Goal: Task Accomplishment & Management: Use online tool/utility

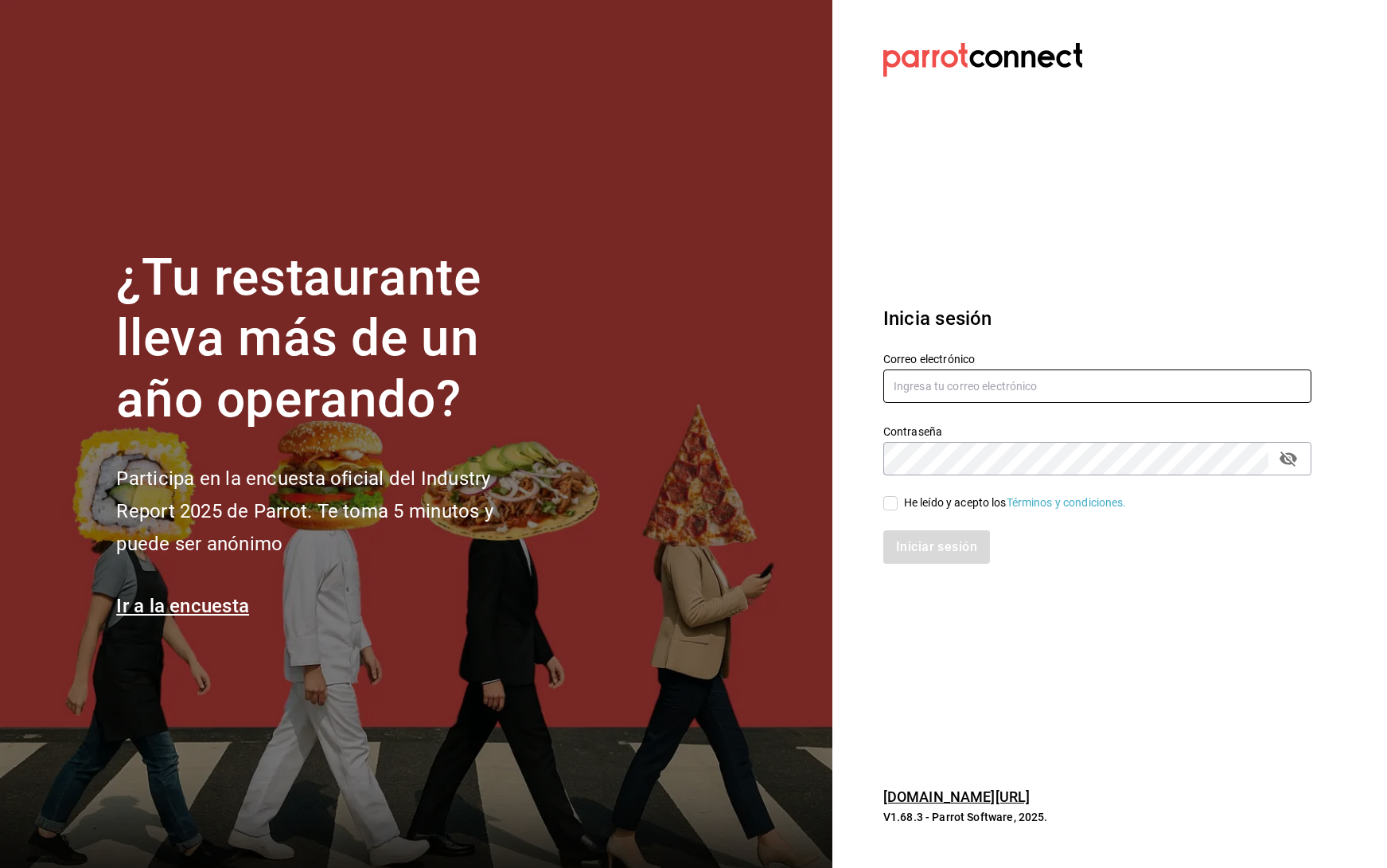
click at [1039, 400] on input "text" at bounding box center [1098, 386] width 428 height 34
type input "[PERSON_NAME][EMAIL_ADDRESS][PERSON_NAME][DOMAIN_NAME]"
click at [891, 501] on input "He leído y acepto los Términos y condiciones." at bounding box center [891, 503] width 15 height 15
checkbox input "true"
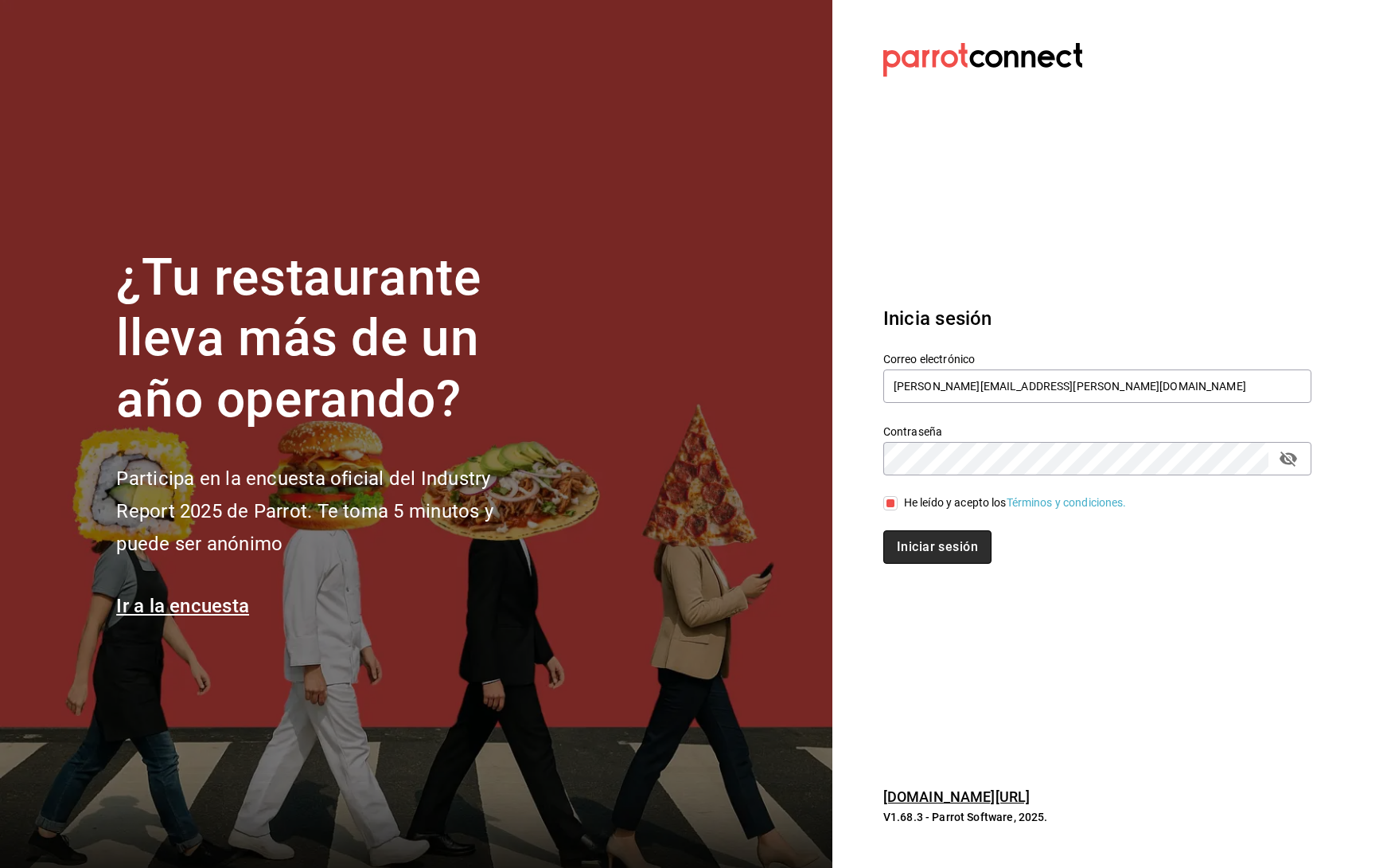
click at [910, 533] on button "Iniciar sesión" at bounding box center [937, 547] width 108 height 34
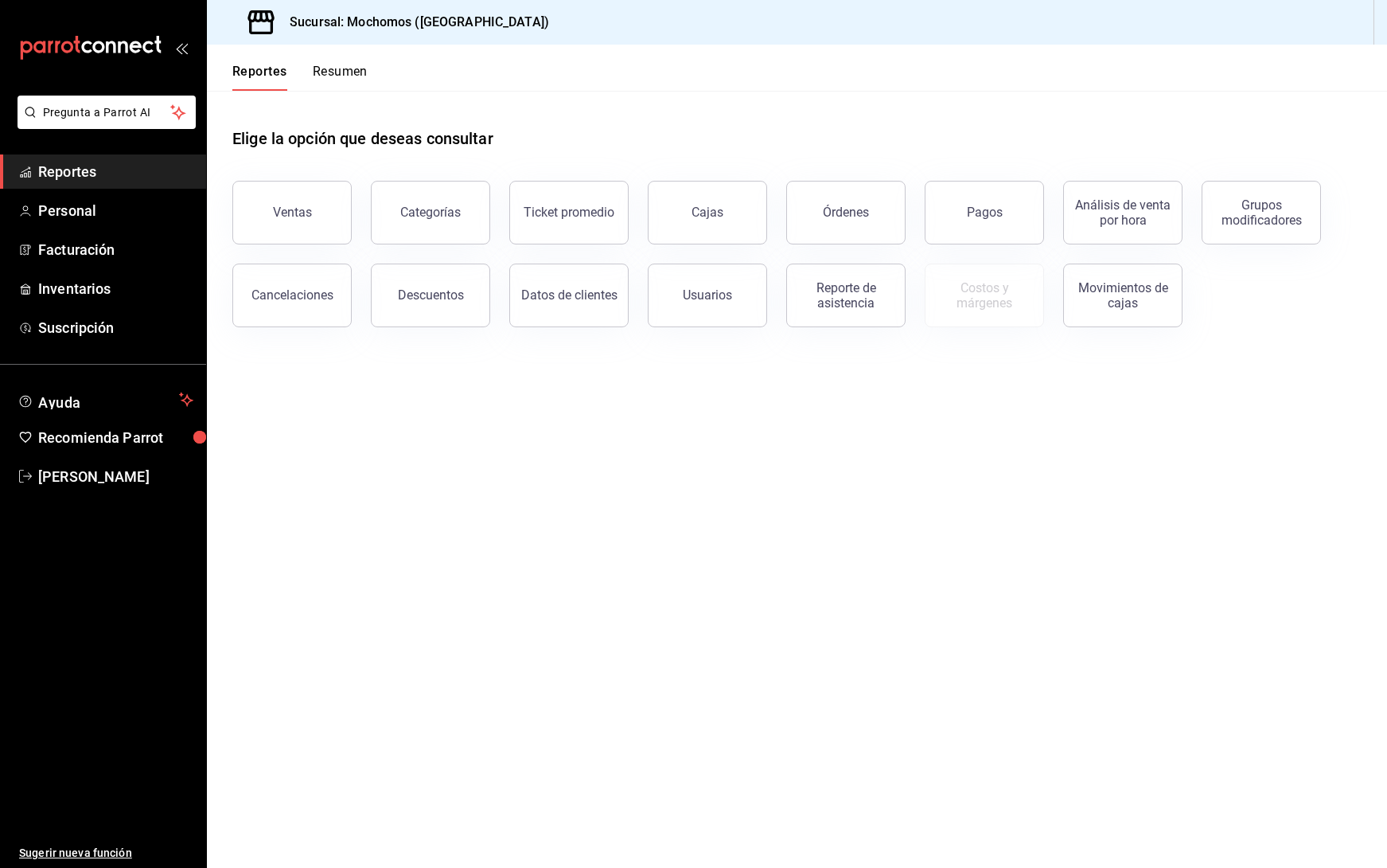
click at [354, 306] on div "Descuentos" at bounding box center [420, 285] width 138 height 83
click at [320, 314] on button "Cancelaciones" at bounding box center [292, 295] width 119 height 64
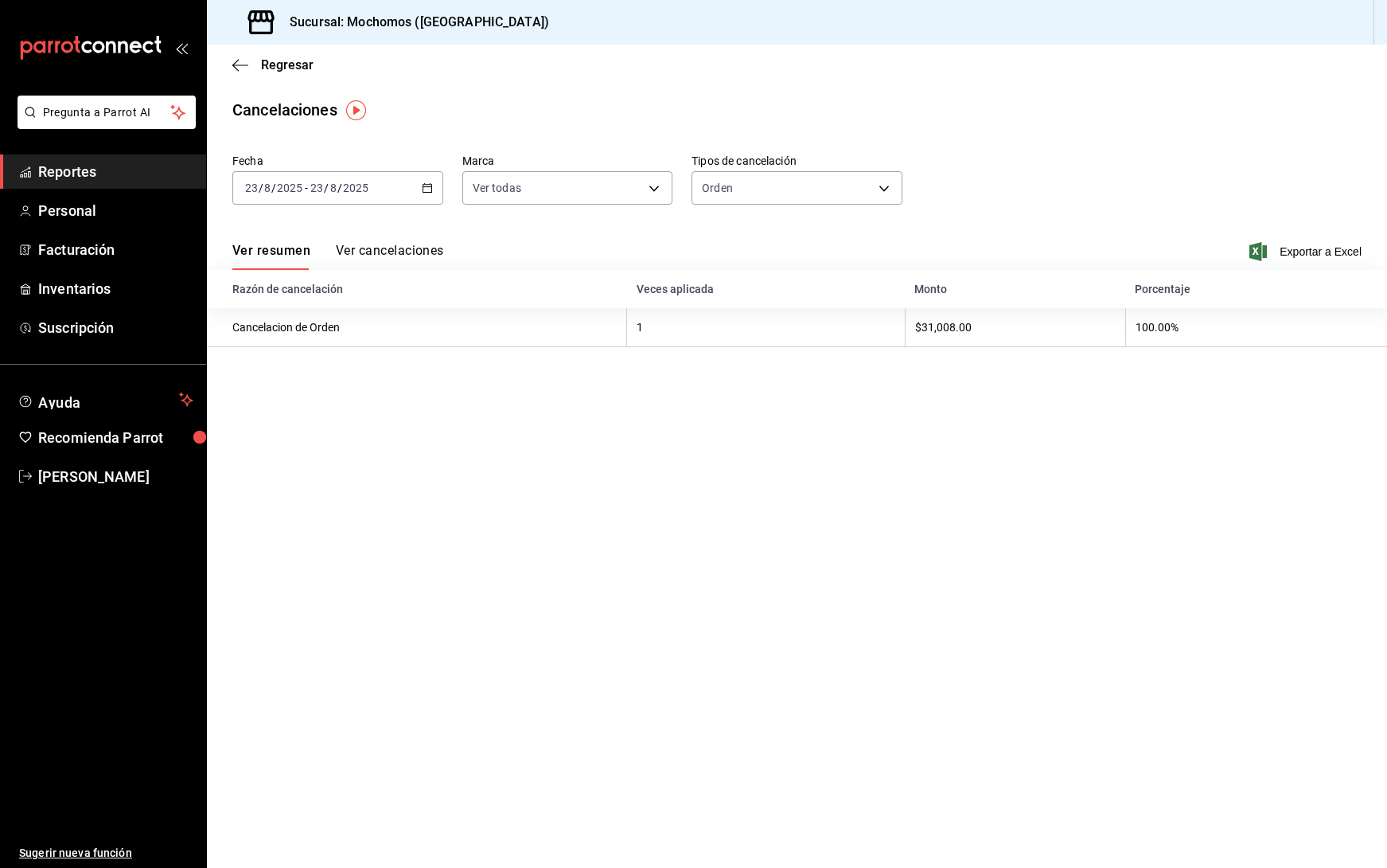
click at [428, 187] on \(Stroke\) "button" at bounding box center [427, 186] width 9 height 1
click at [284, 267] on span "Ayer" at bounding box center [307, 271] width 123 height 16
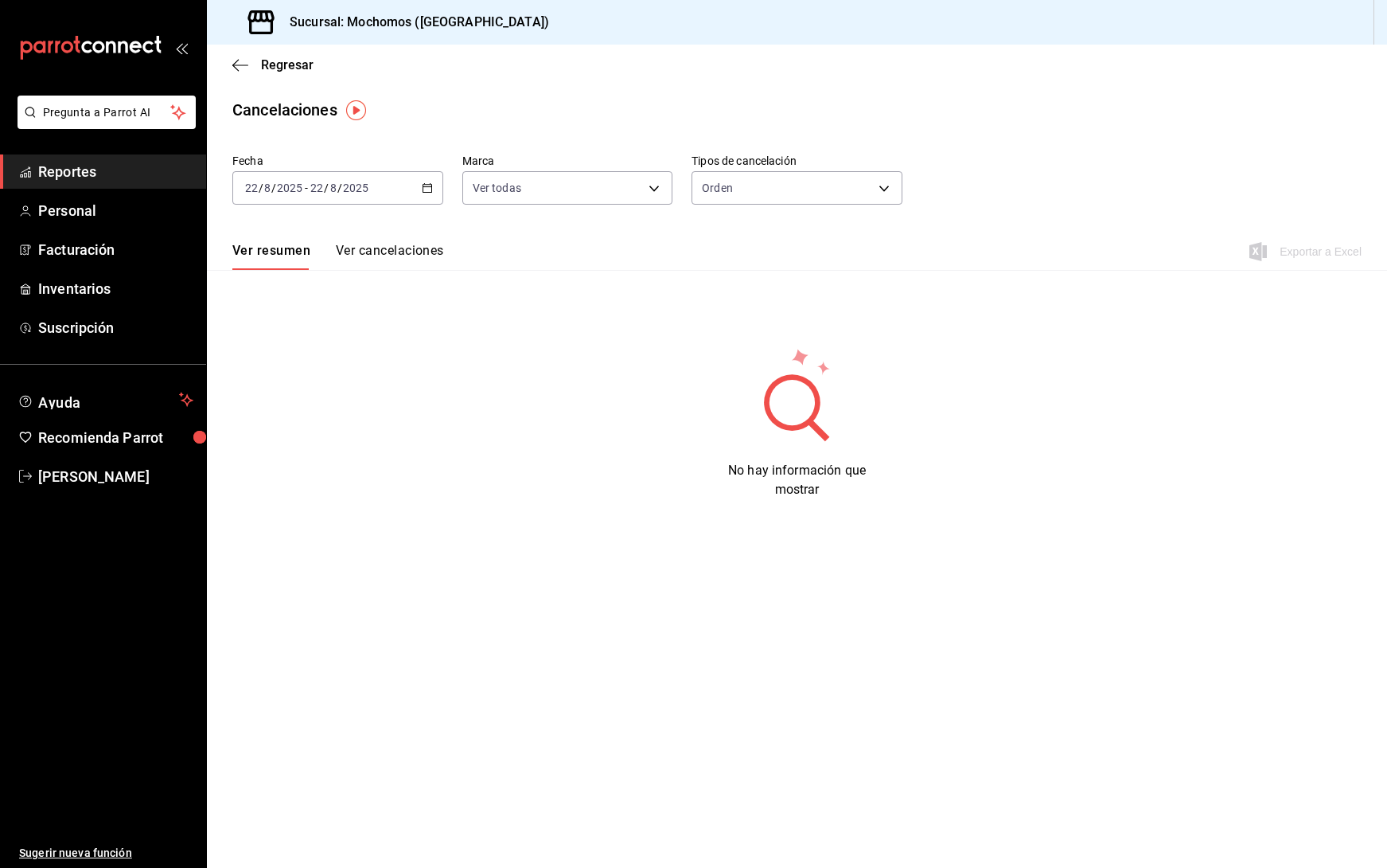
click at [391, 253] on button "Ver cancelaciones" at bounding box center [390, 256] width 108 height 27
click at [289, 255] on button "Ver resumen" at bounding box center [269, 256] width 74 height 27
click at [429, 188] on icon "button" at bounding box center [427, 188] width 11 height 11
click at [298, 270] on span "Ayer" at bounding box center [307, 271] width 123 height 16
click at [427, 183] on icon "button" at bounding box center [427, 188] width 11 height 11
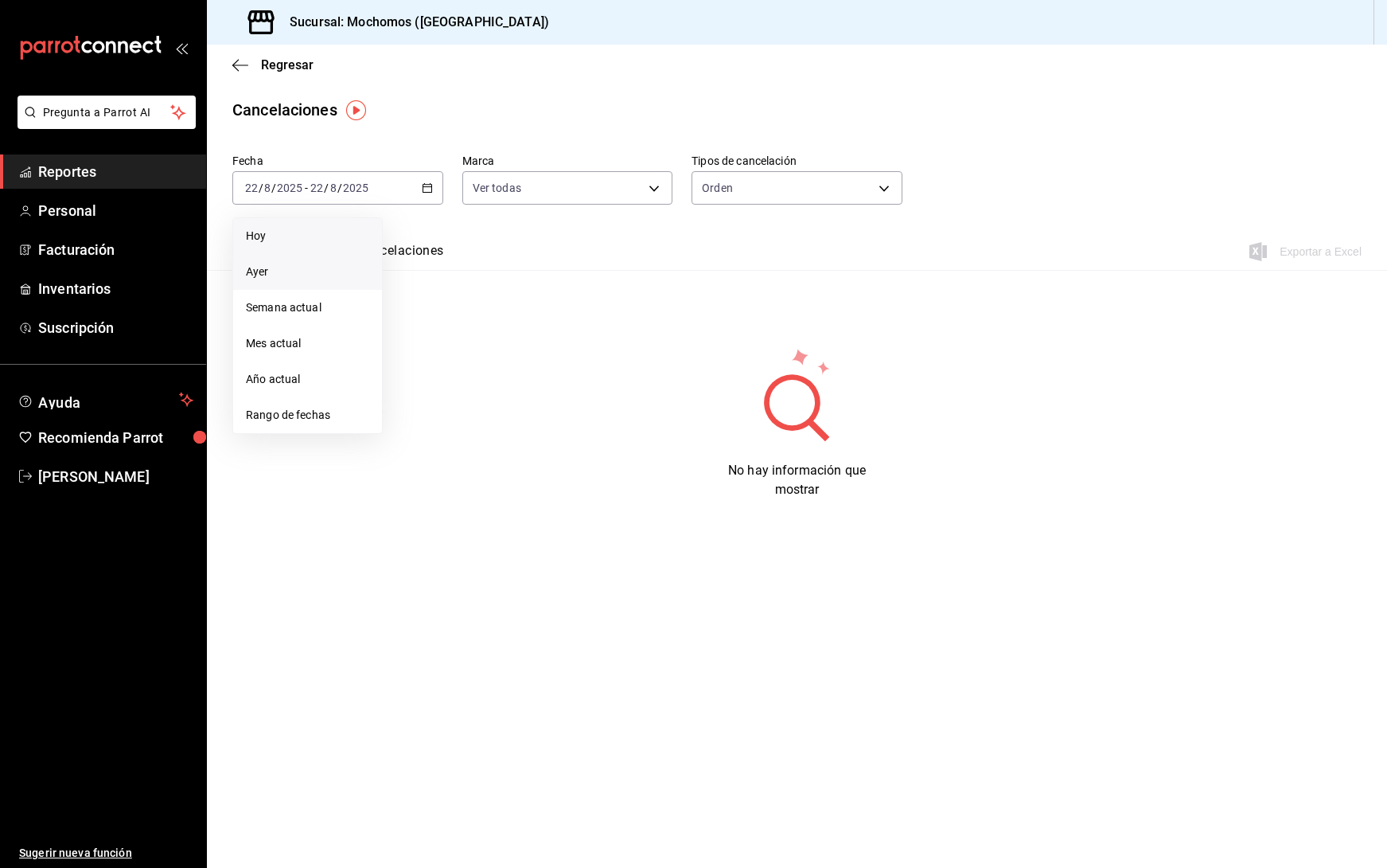
click at [347, 226] on li "Hoy" at bounding box center [307, 236] width 149 height 36
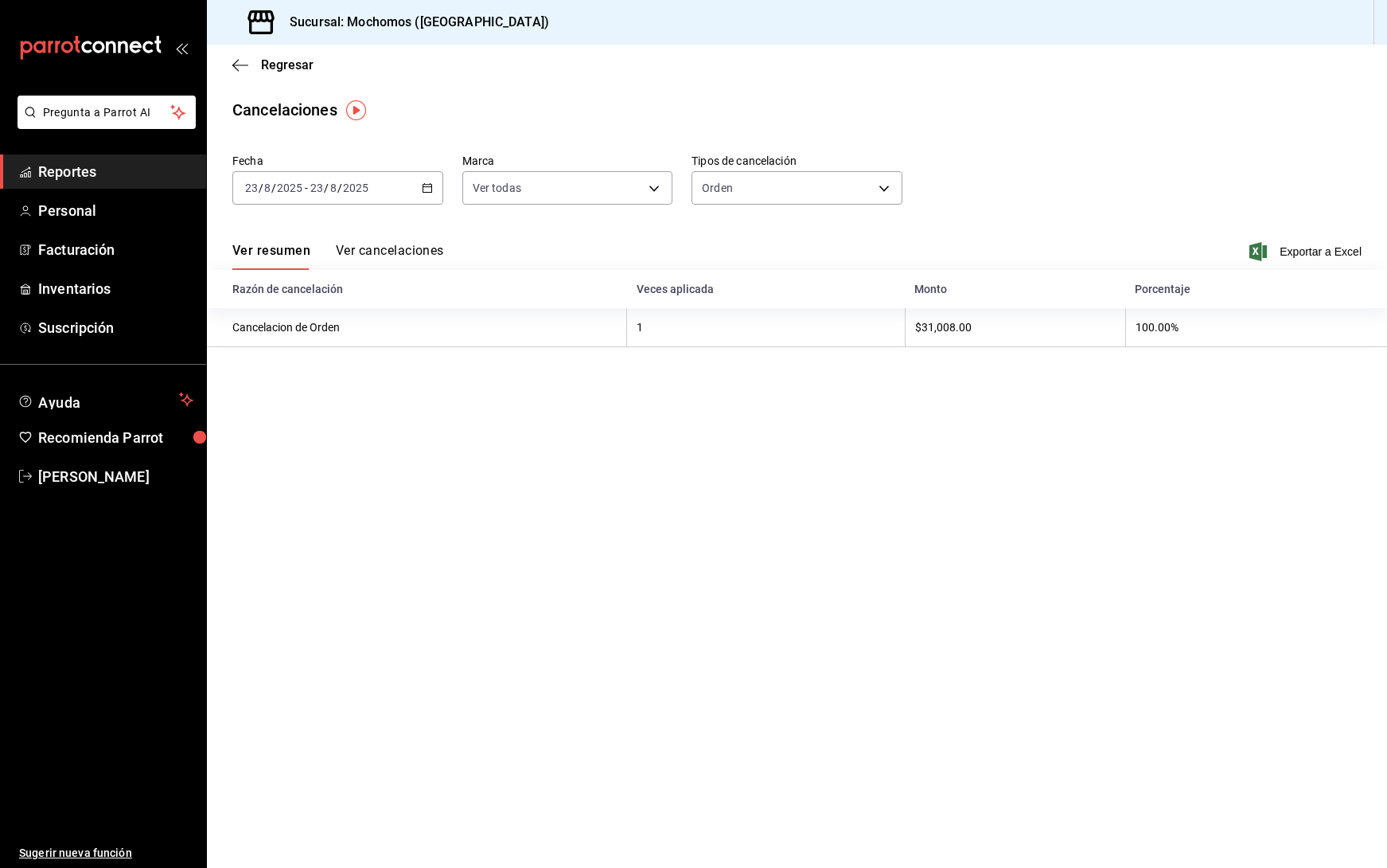
click at [411, 251] on button "Ver cancelaciones" at bounding box center [390, 256] width 108 height 27
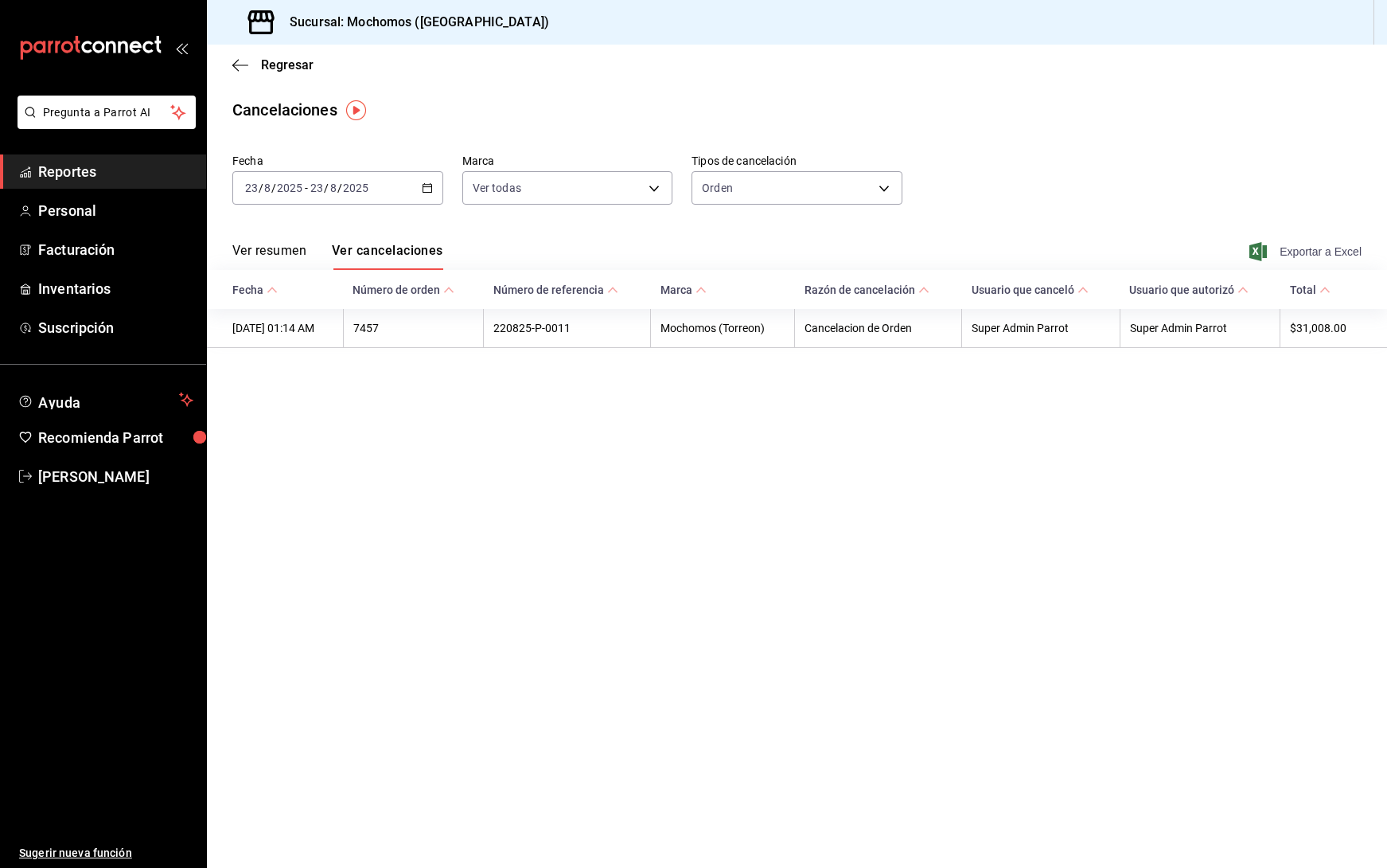
click at [1309, 254] on span "Exportar a Excel" at bounding box center [1307, 251] width 109 height 19
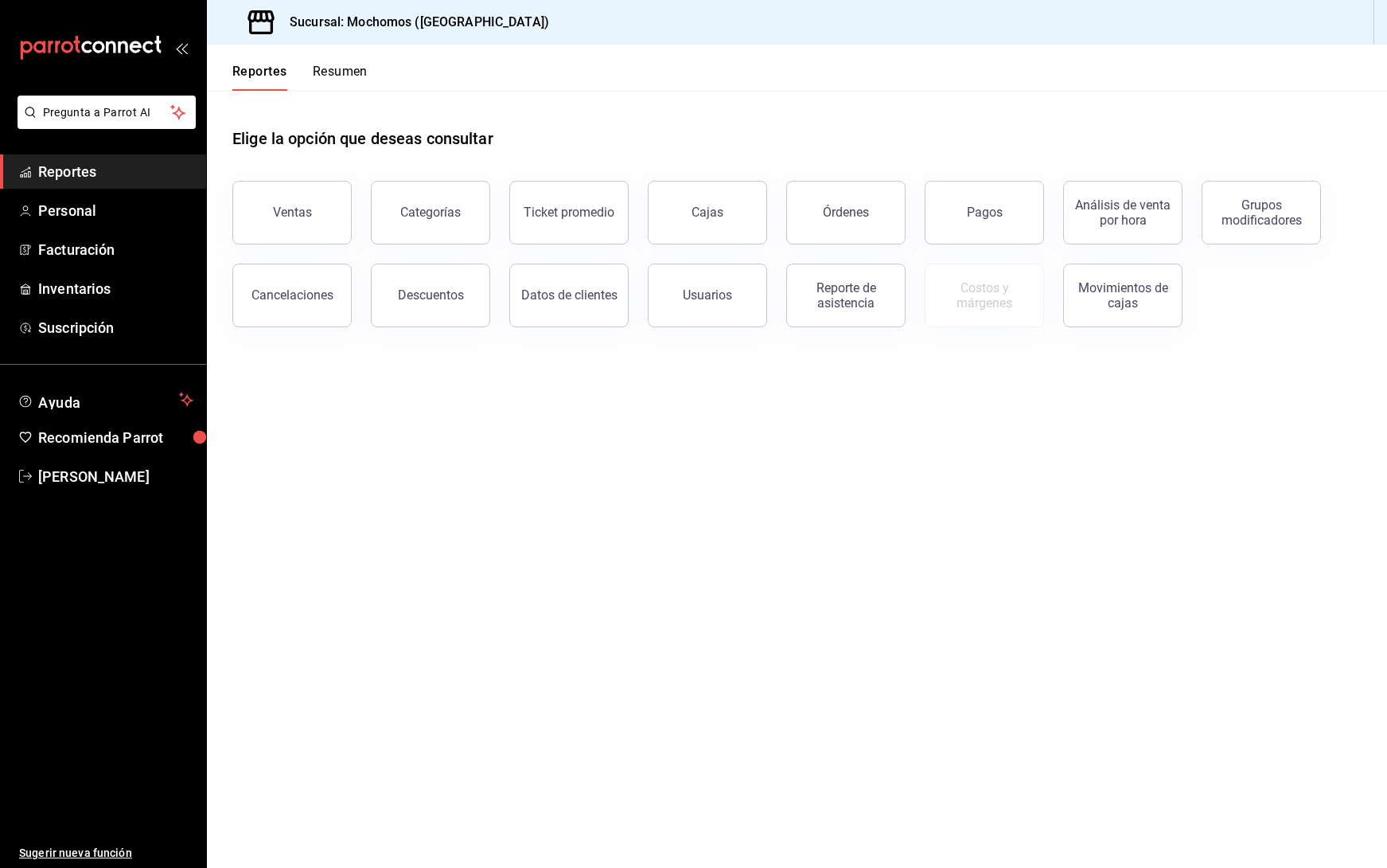
click at [100, 171] on span "Reportes" at bounding box center [116, 172] width 155 height 21
click at [287, 220] on button "Ventas" at bounding box center [292, 213] width 119 height 64
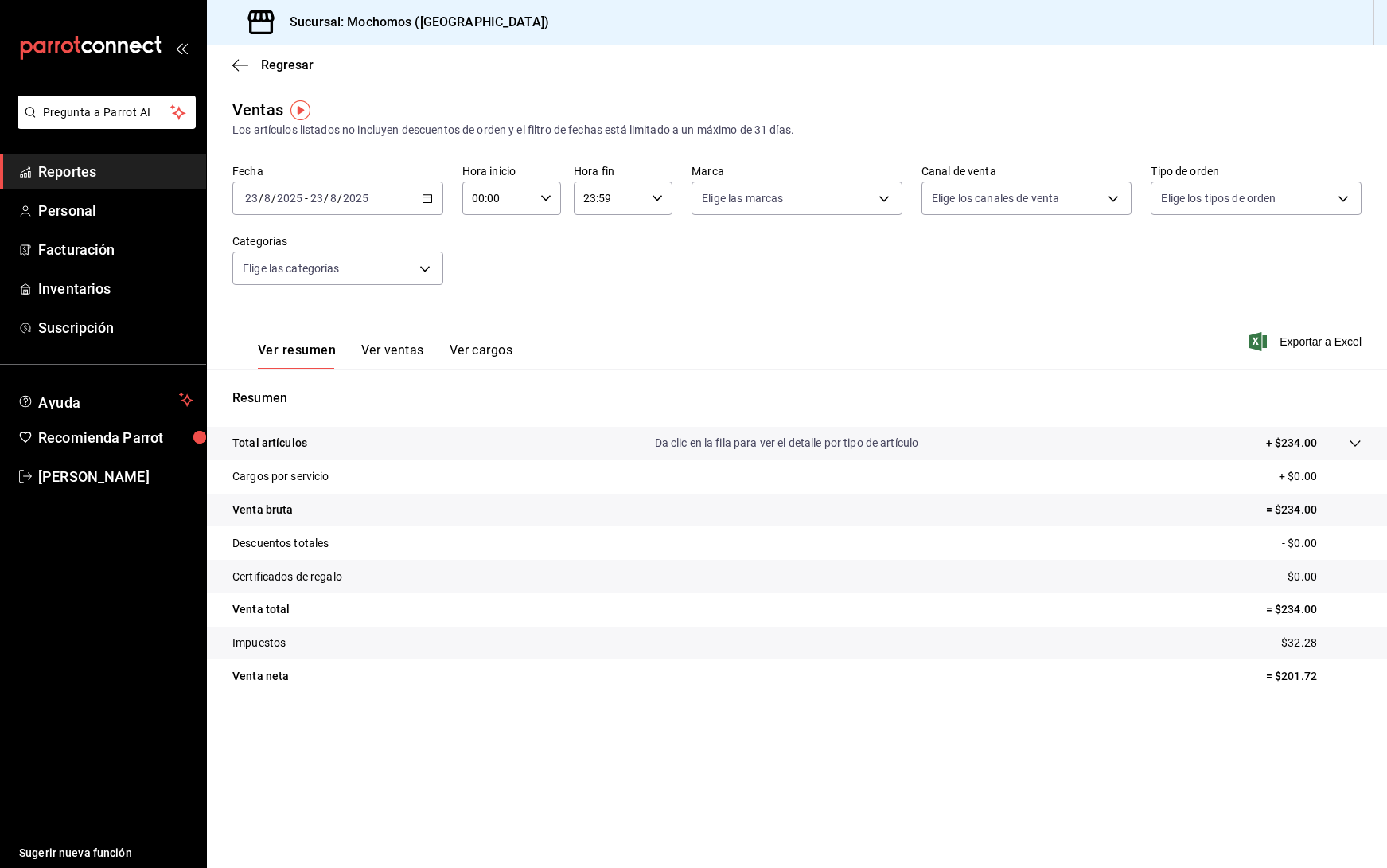
click at [427, 192] on div "2025-08-23 23 / 8 / 2025 - 2025-08-23 23 / 8 / 2025" at bounding box center [338, 198] width 211 height 34
click at [311, 388] on span "Rango de fechas" at bounding box center [307, 389] width 123 height 16
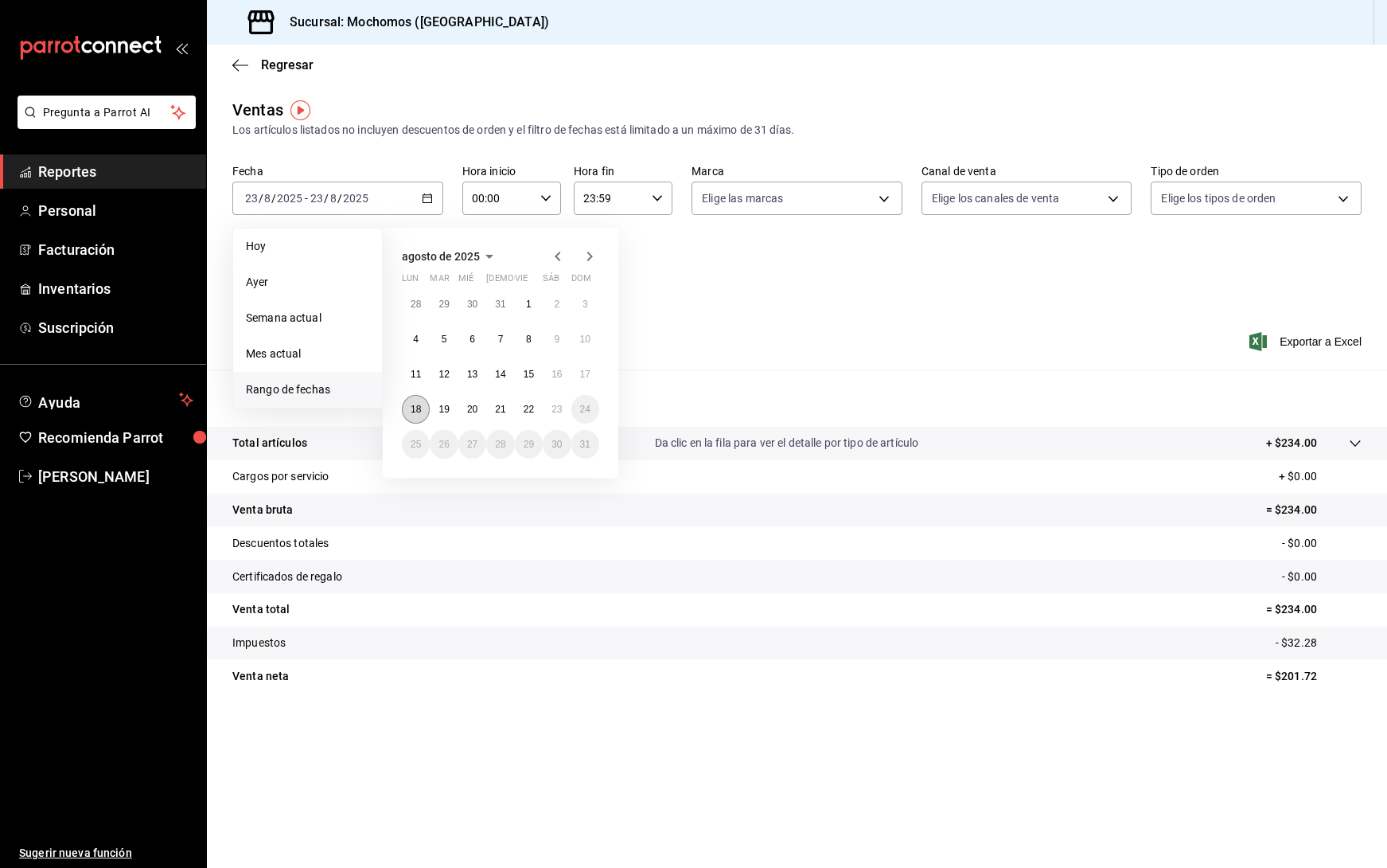
click at [414, 407] on abbr "18" at bounding box center [416, 409] width 11 height 11
click at [551, 407] on button "23" at bounding box center [557, 409] width 28 height 29
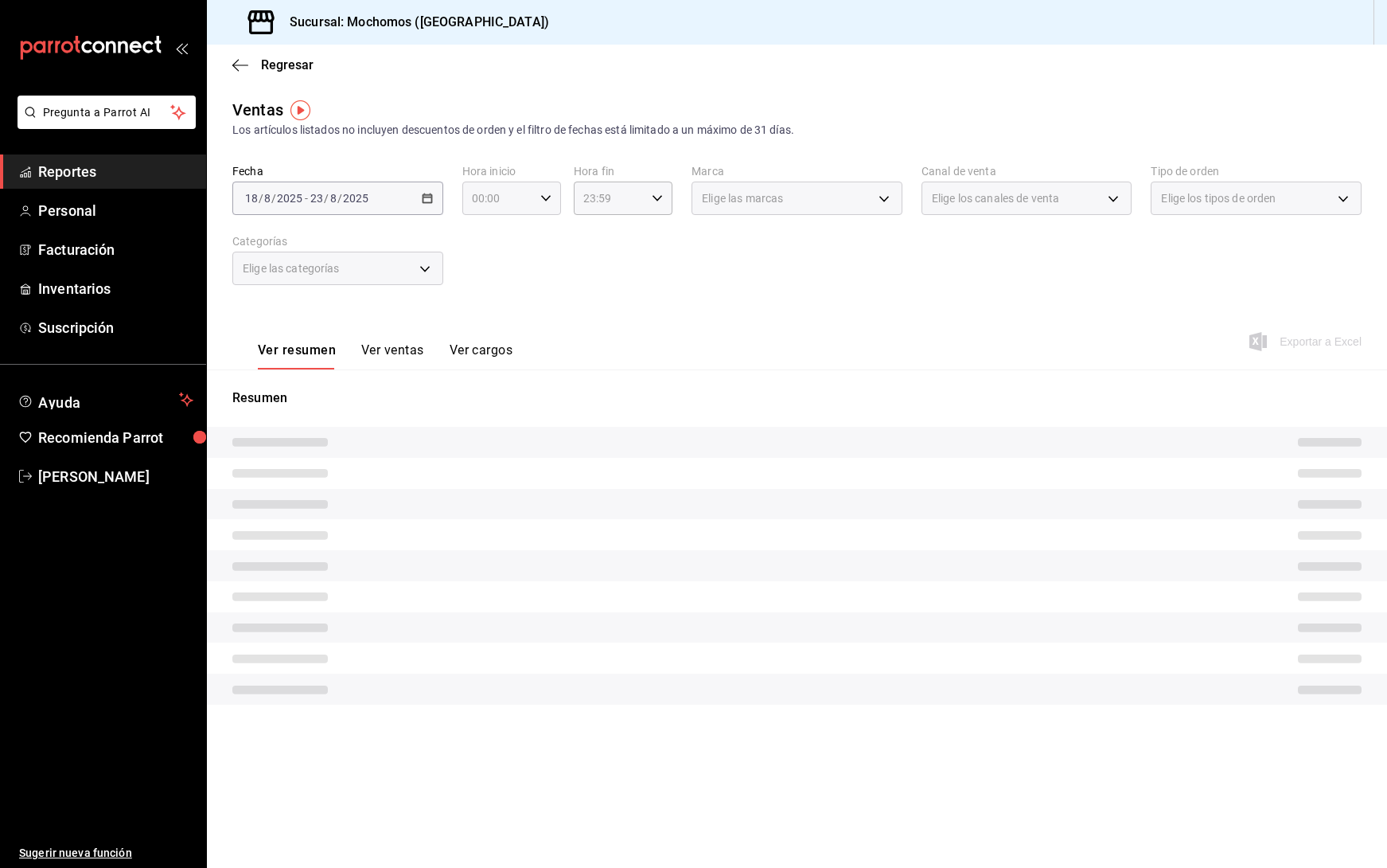
click at [553, 200] on div "00:00 Hora inicio" at bounding box center [512, 198] width 99 height 34
click at [484, 272] on span "05" at bounding box center [486, 271] width 24 height 13
type input "05:00"
click at [655, 194] on div at bounding box center [693, 434] width 1387 height 868
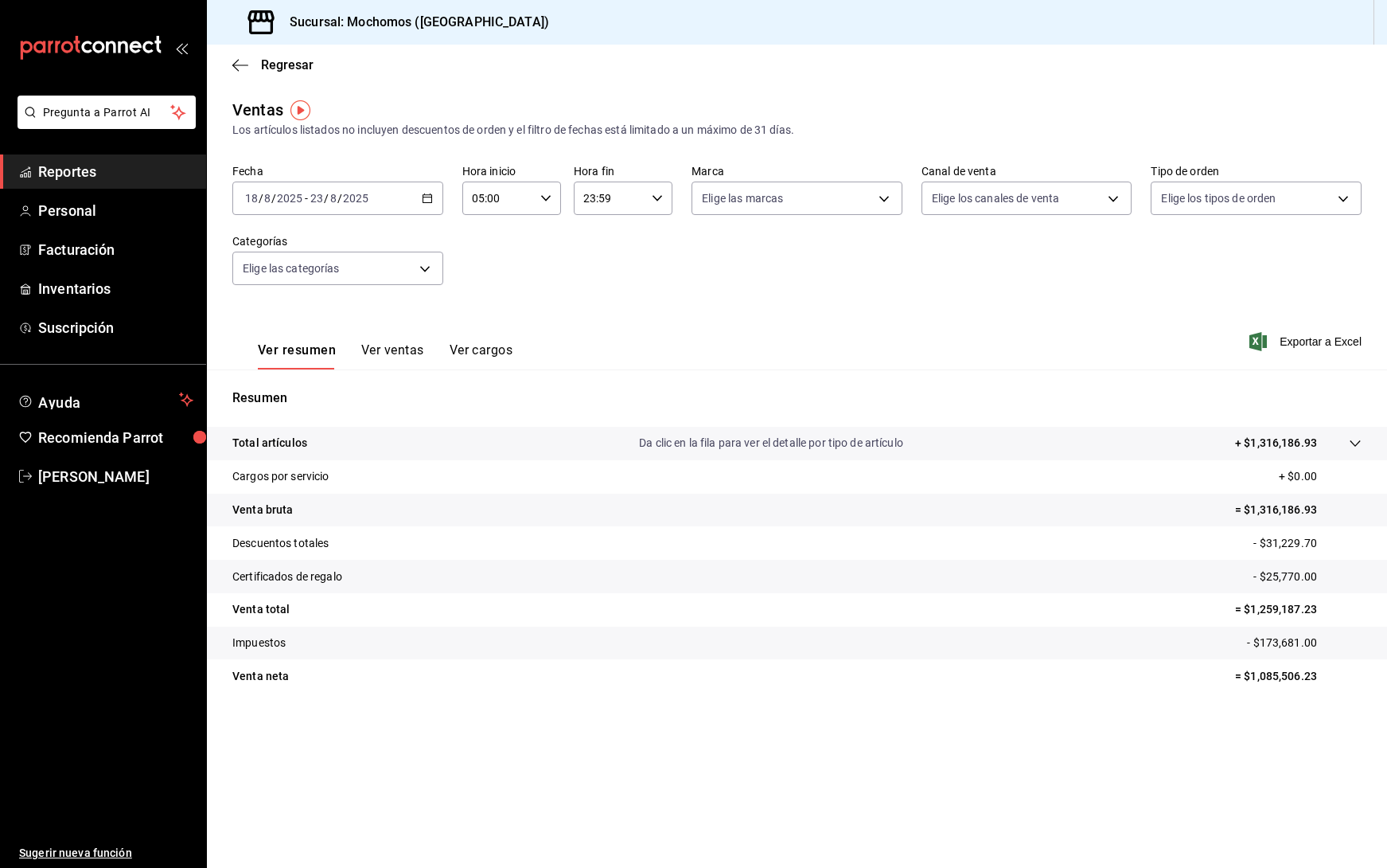
click at [655, 198] on \(Stroke\) "button" at bounding box center [658, 198] width 10 height 6
click at [592, 268] on span "05" at bounding box center [598, 271] width 24 height 13
click at [652, 248] on button "00" at bounding box center [647, 239] width 43 height 32
type input "05:00"
click at [1318, 344] on div at bounding box center [693, 434] width 1387 height 868
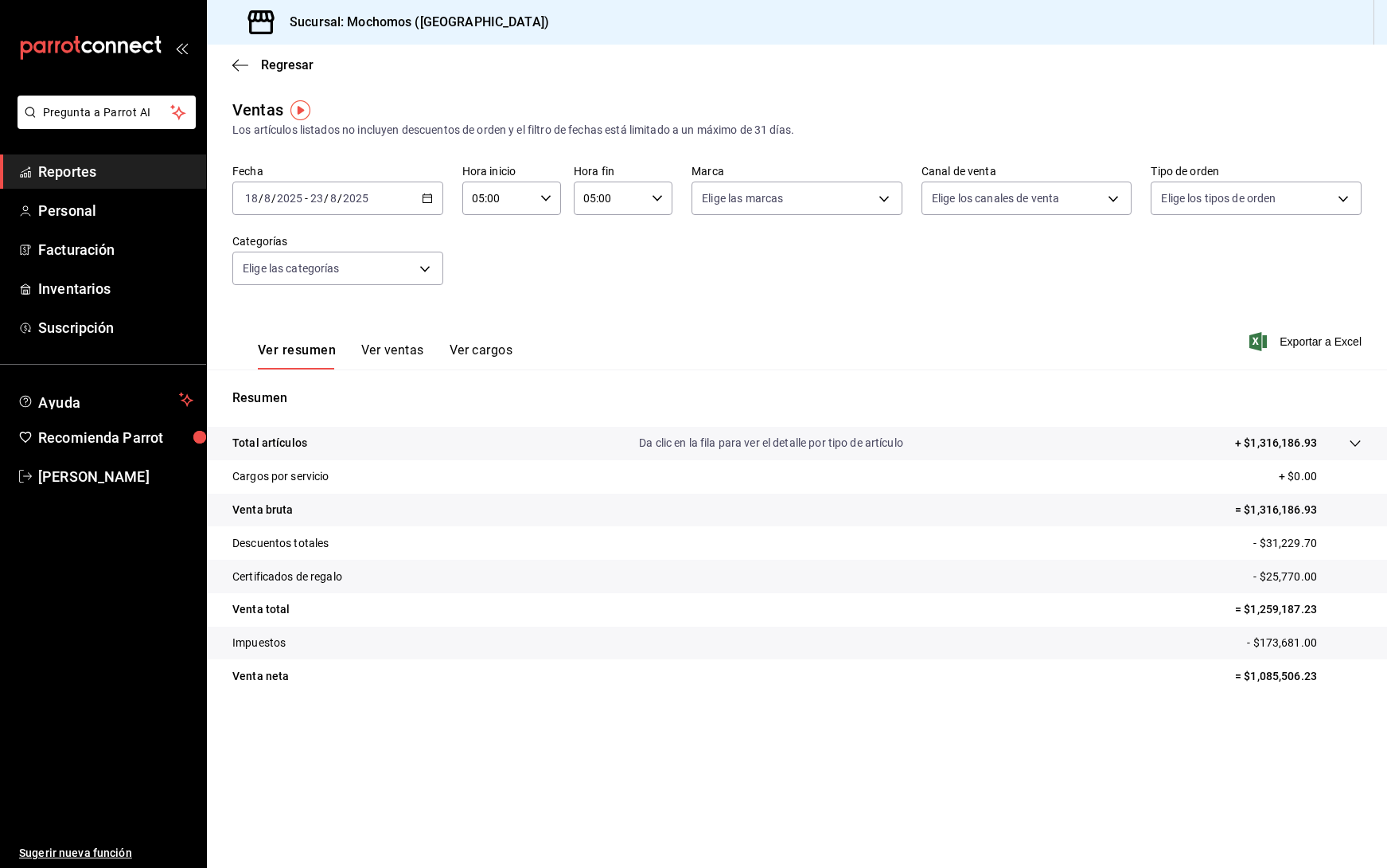
click at [1315, 346] on span "Exportar a Excel" at bounding box center [1307, 341] width 109 height 19
